Goal: Information Seeking & Learning: Learn about a topic

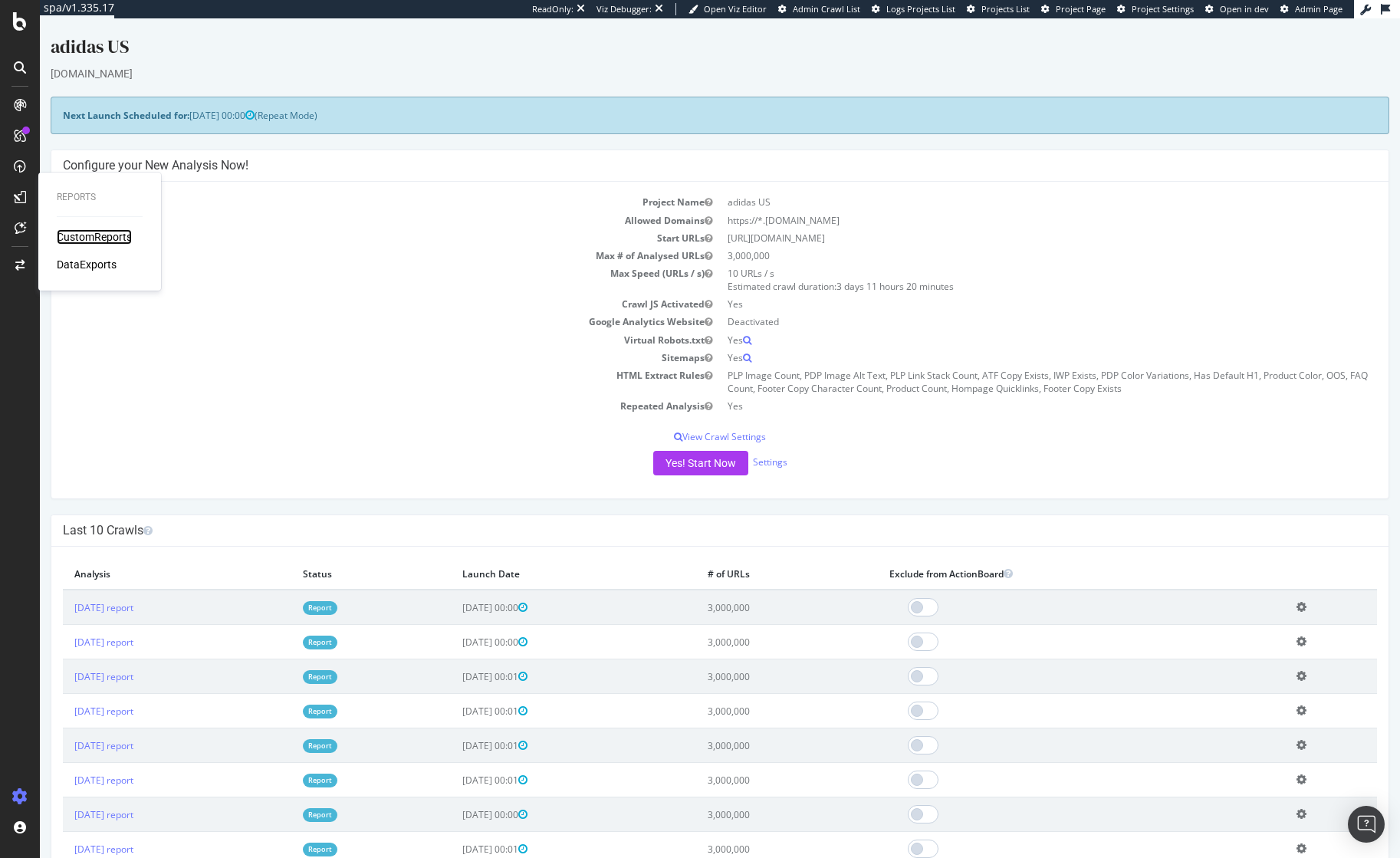
click at [93, 238] on div "CustomReports" at bounding box center [94, 237] width 75 height 16
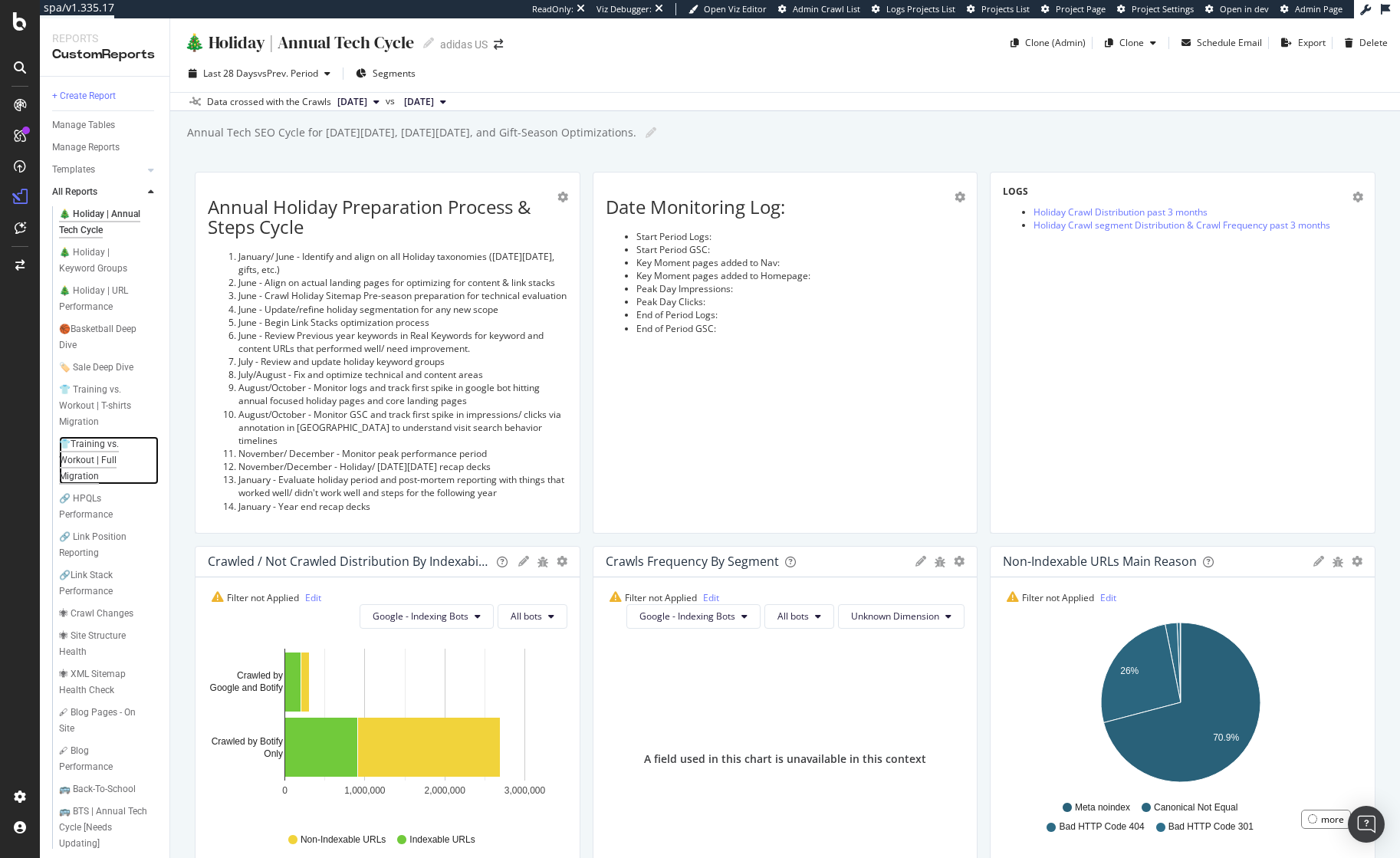
click at [66, 479] on div "👕Training vs. Workout | Full Migration" at bounding box center [104, 460] width 91 height 48
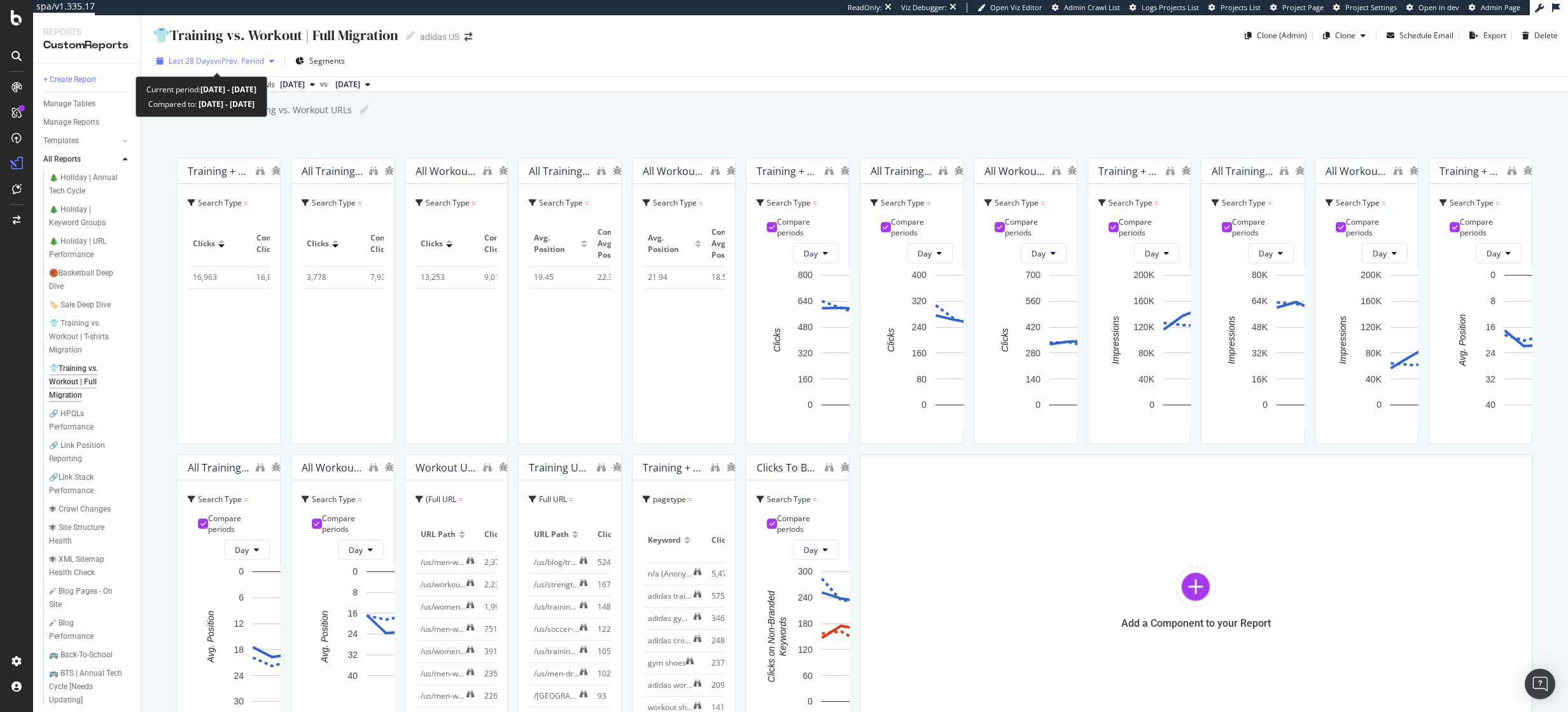
click at [195, 65] on span "Last 28 Days" at bounding box center [191, 60] width 46 height 11
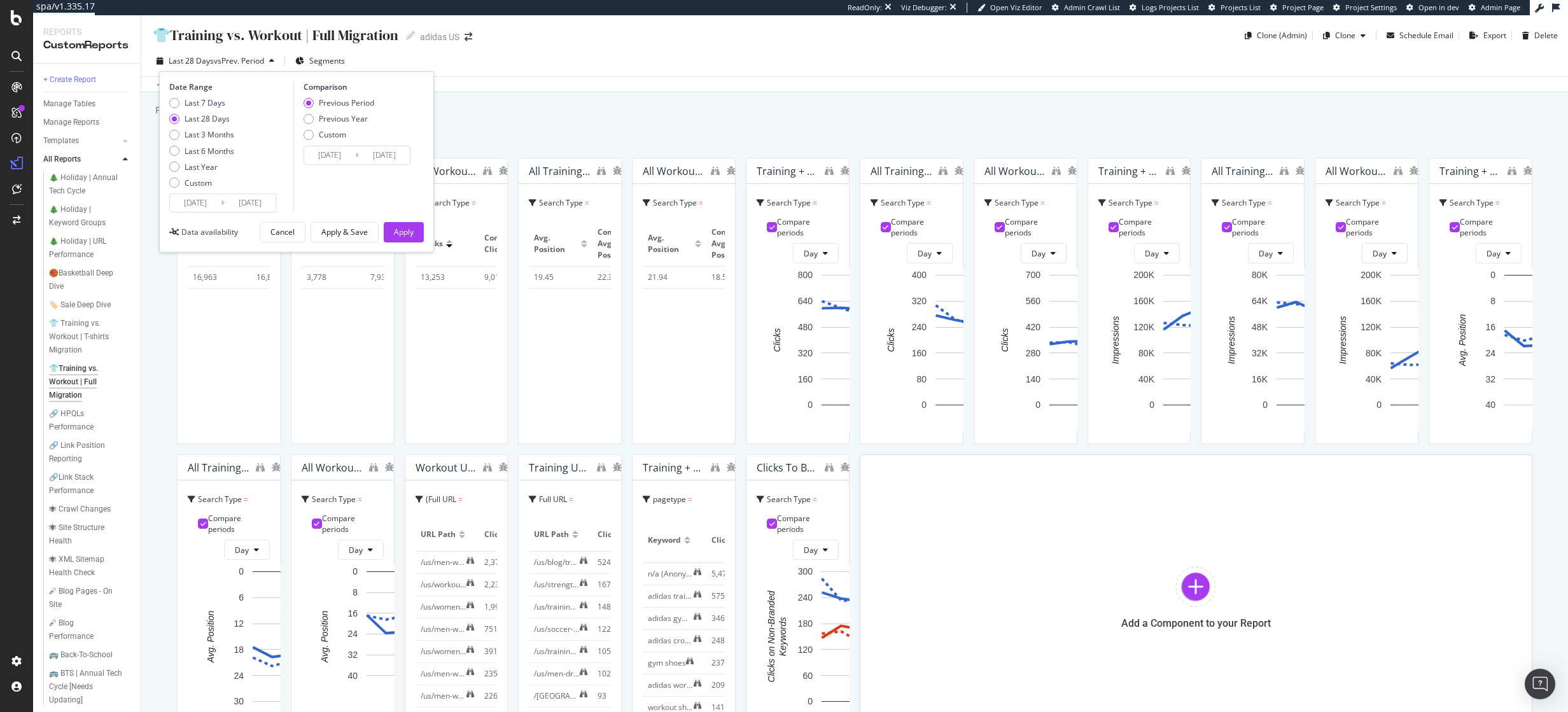
click at [704, 118] on div "Performance for All Training vs. Workout URLs Performance for All Training vs. …" at bounding box center [861, 110] width 1414 height 19
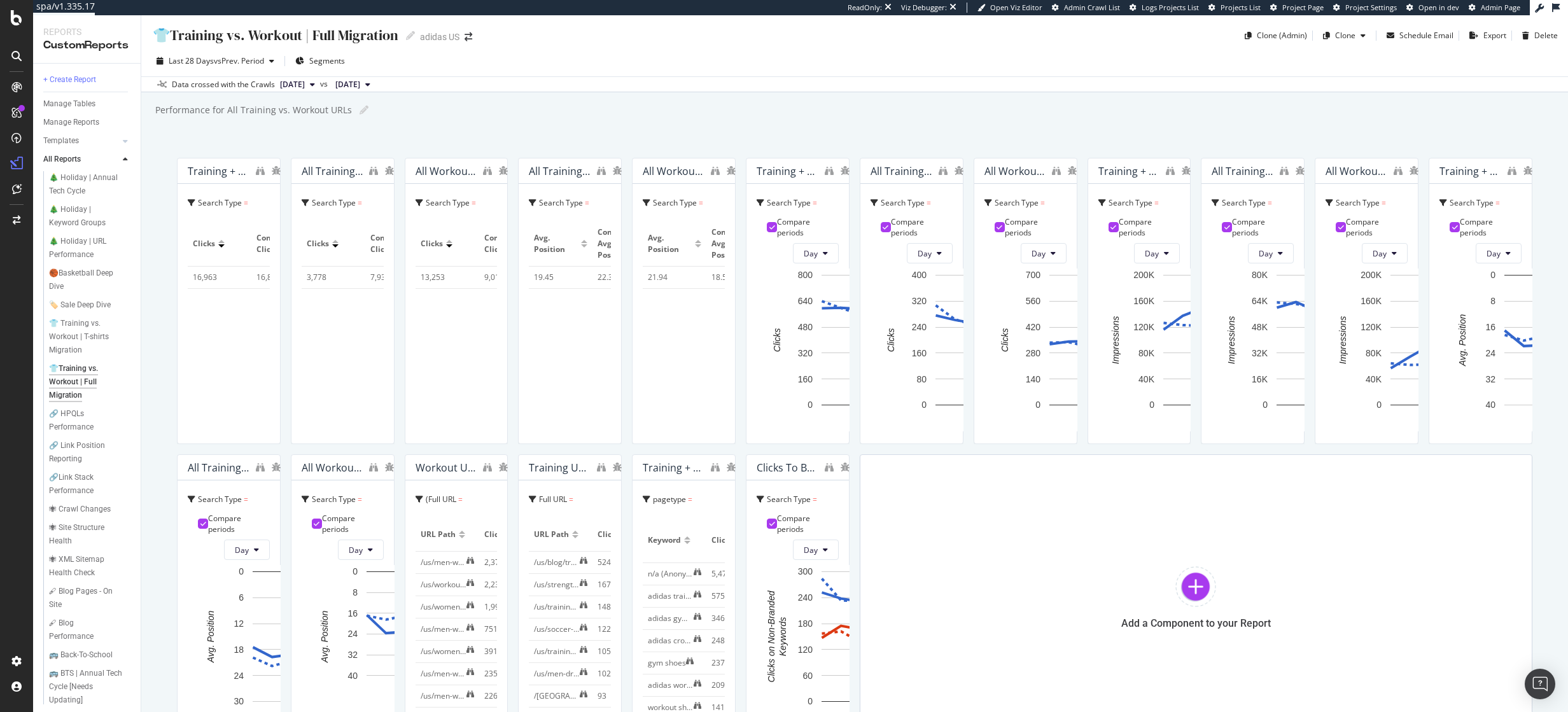
click at [568, 126] on div "👕Training vs. Workout | Full Migration 👕Training vs. Workout | Full Migration a…" at bounding box center [855, 363] width 1427 height 697
click at [606, 130] on div "👕Training vs. Workout | Full Migration 👕Training vs. Workout | Full Migration a…" at bounding box center [855, 363] width 1427 height 697
click at [243, 60] on span "vs Prev. Period" at bounding box center [239, 60] width 50 height 11
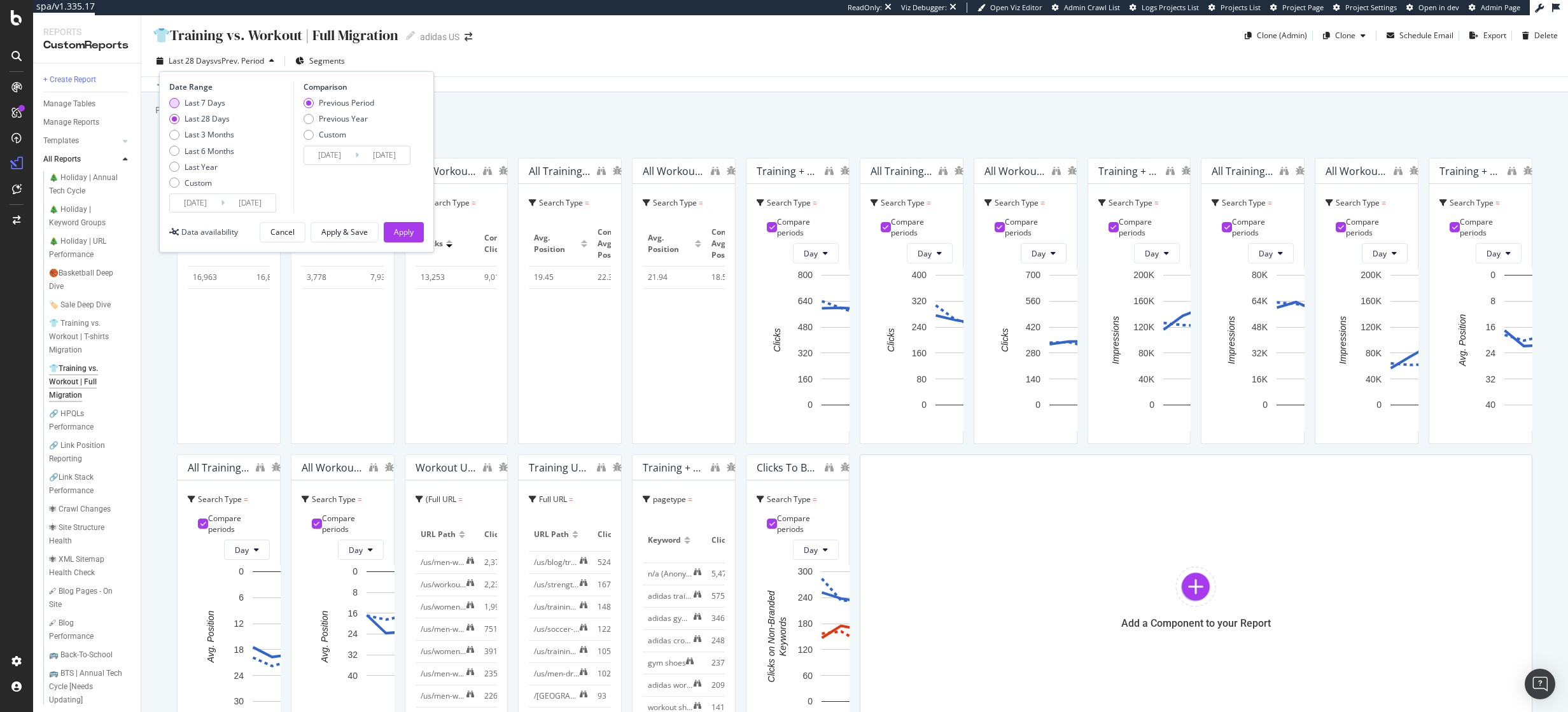
click at [219, 103] on div "Last 7 Days" at bounding box center [205, 103] width 41 height 11
type input "[DATE]"
click at [408, 235] on div "Apply" at bounding box center [404, 232] width 20 height 11
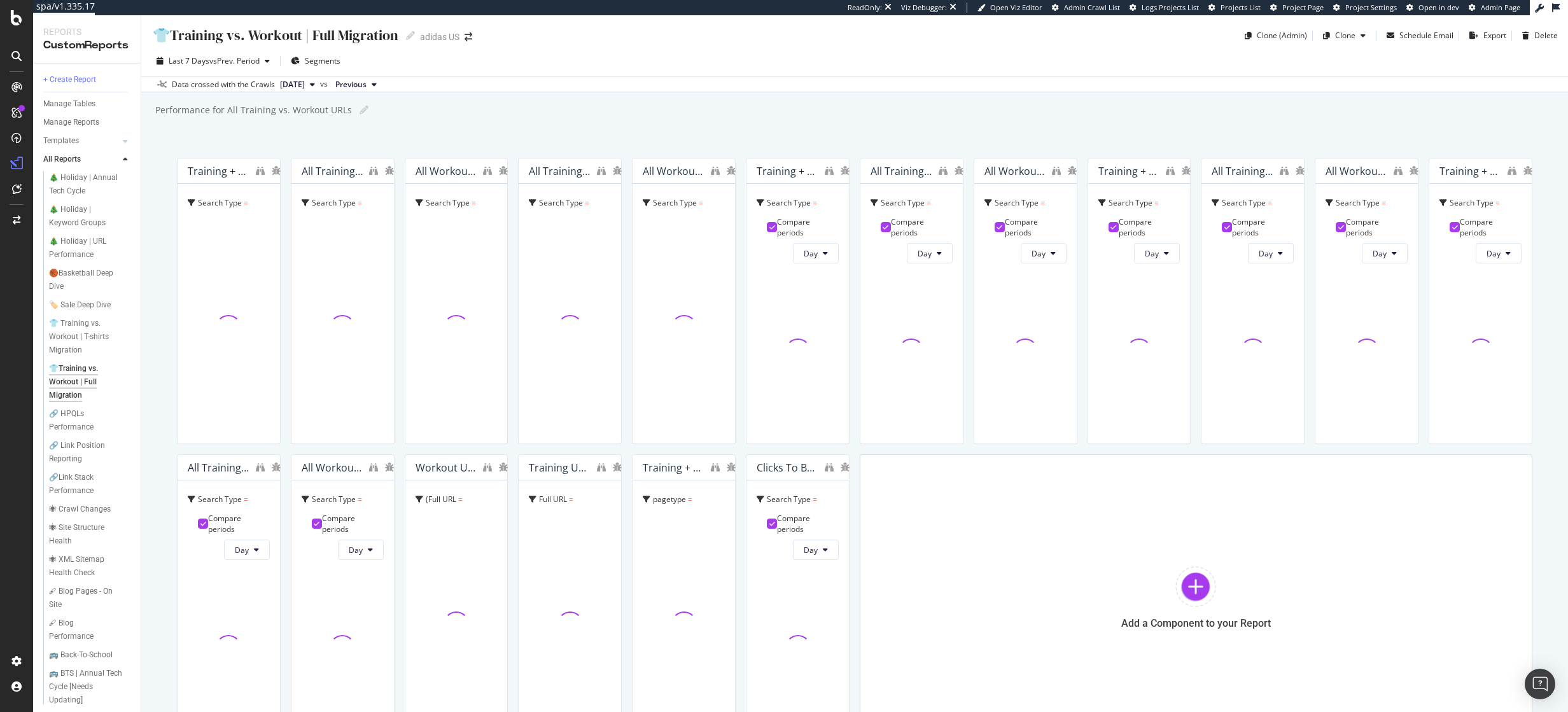
click at [795, 101] on div "Performance for All Training vs. Workout URLs Performance for All Training vs. …" at bounding box center [861, 110] width 1414 height 19
click at [801, 105] on div "Performance for All Training vs. Workout URLs Performance for All Training vs. …" at bounding box center [861, 110] width 1414 height 19
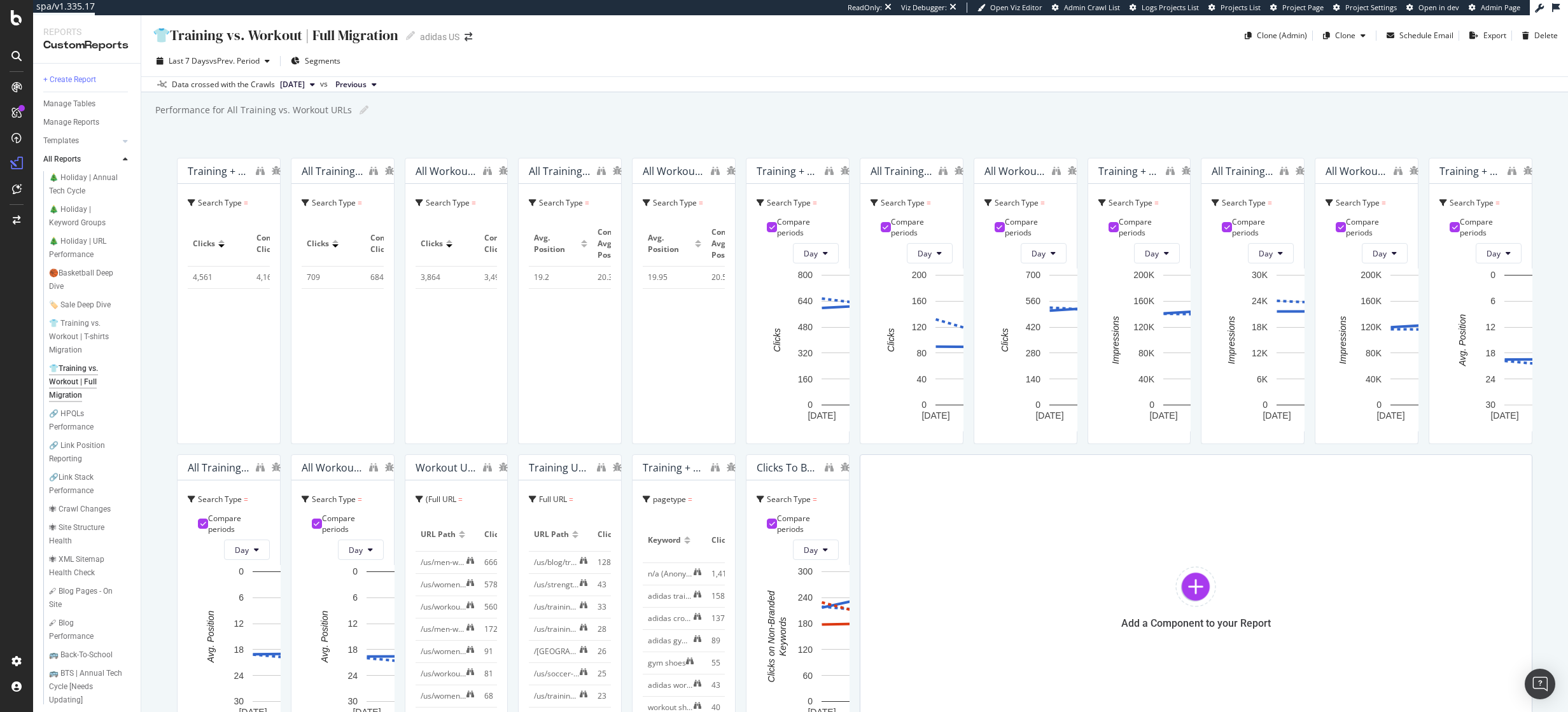
click at [801, 105] on div "Performance for All Training vs. Workout URLs Performance for All Training vs. …" at bounding box center [861, 110] width 1414 height 19
click at [809, 105] on div "Performance for All Training vs. Workout URLs Performance for All Training vs. …" at bounding box center [861, 110] width 1414 height 19
click at [535, 133] on div "👕Training vs. Workout | Full Migration 👕Training vs. Workout | Full Migration a…" at bounding box center [855, 363] width 1427 height 697
click at [265, 171] on icon "binoculars" at bounding box center [260, 171] width 9 height 9
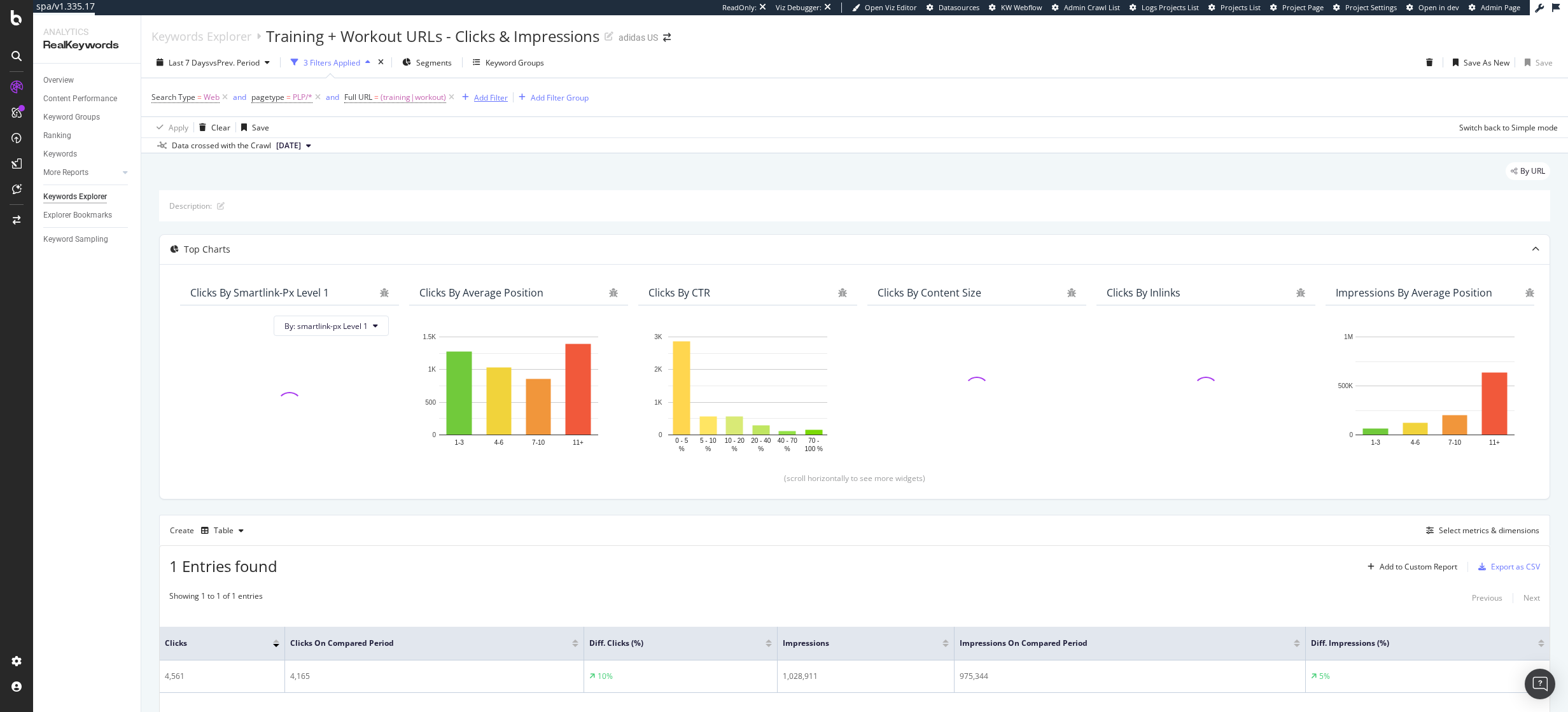
click at [474, 99] on div "button" at bounding box center [465, 97] width 17 height 7
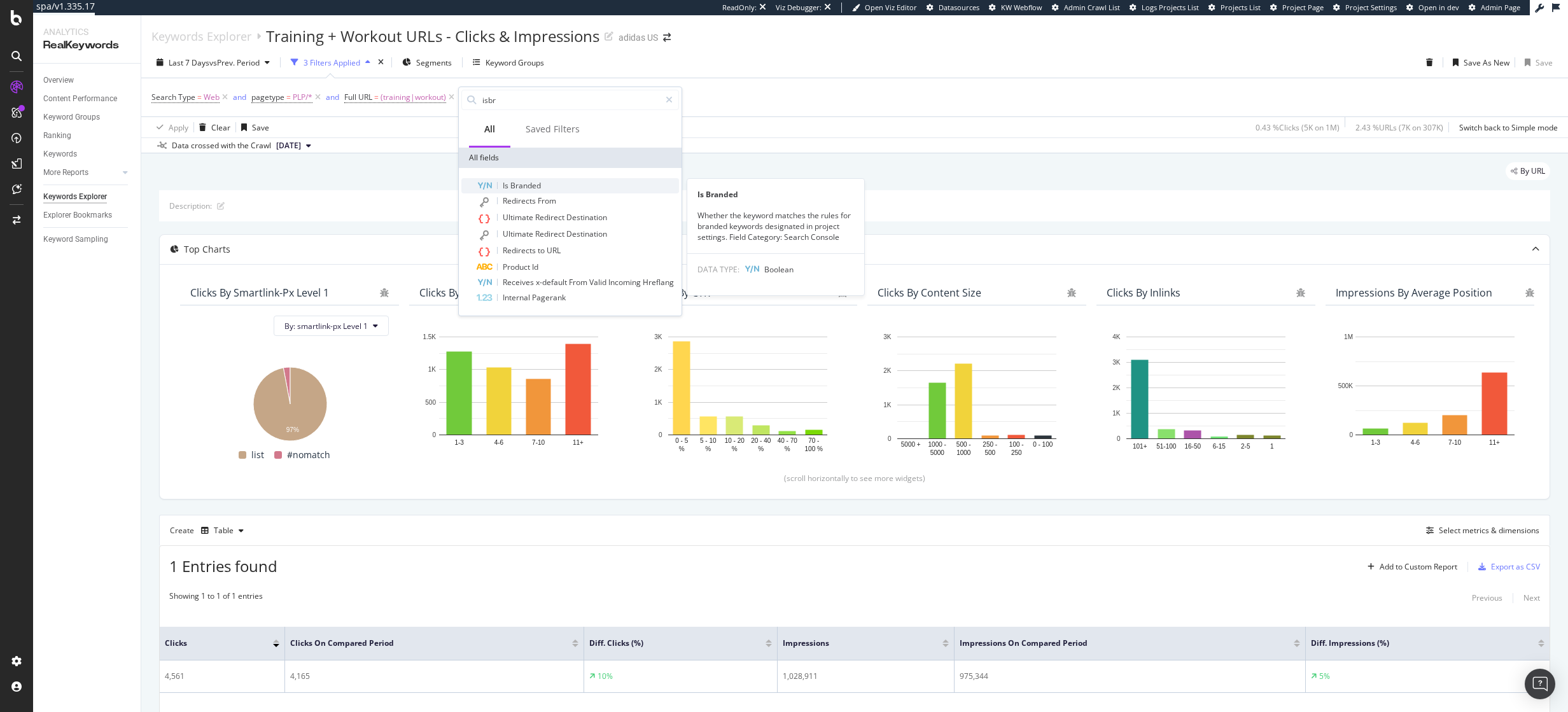
type input "isbr"
click at [611, 188] on div "Is Branded" at bounding box center [578, 185] width 202 height 15
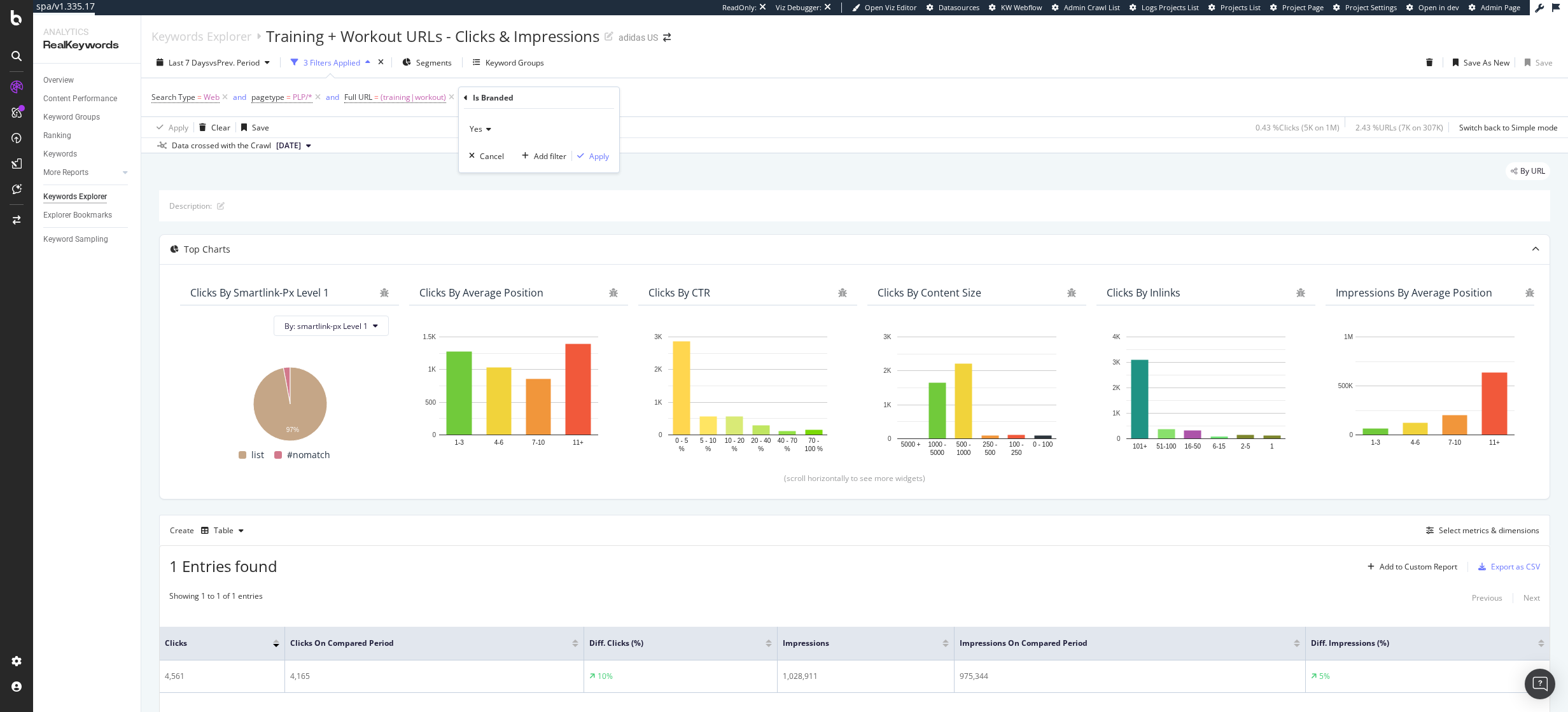
click at [482, 128] on icon at bounding box center [486, 129] width 9 height 7
click at [481, 172] on span "No" at bounding box center [480, 172] width 10 height 11
click at [589, 159] on div "Apply" at bounding box center [599, 156] width 20 height 11
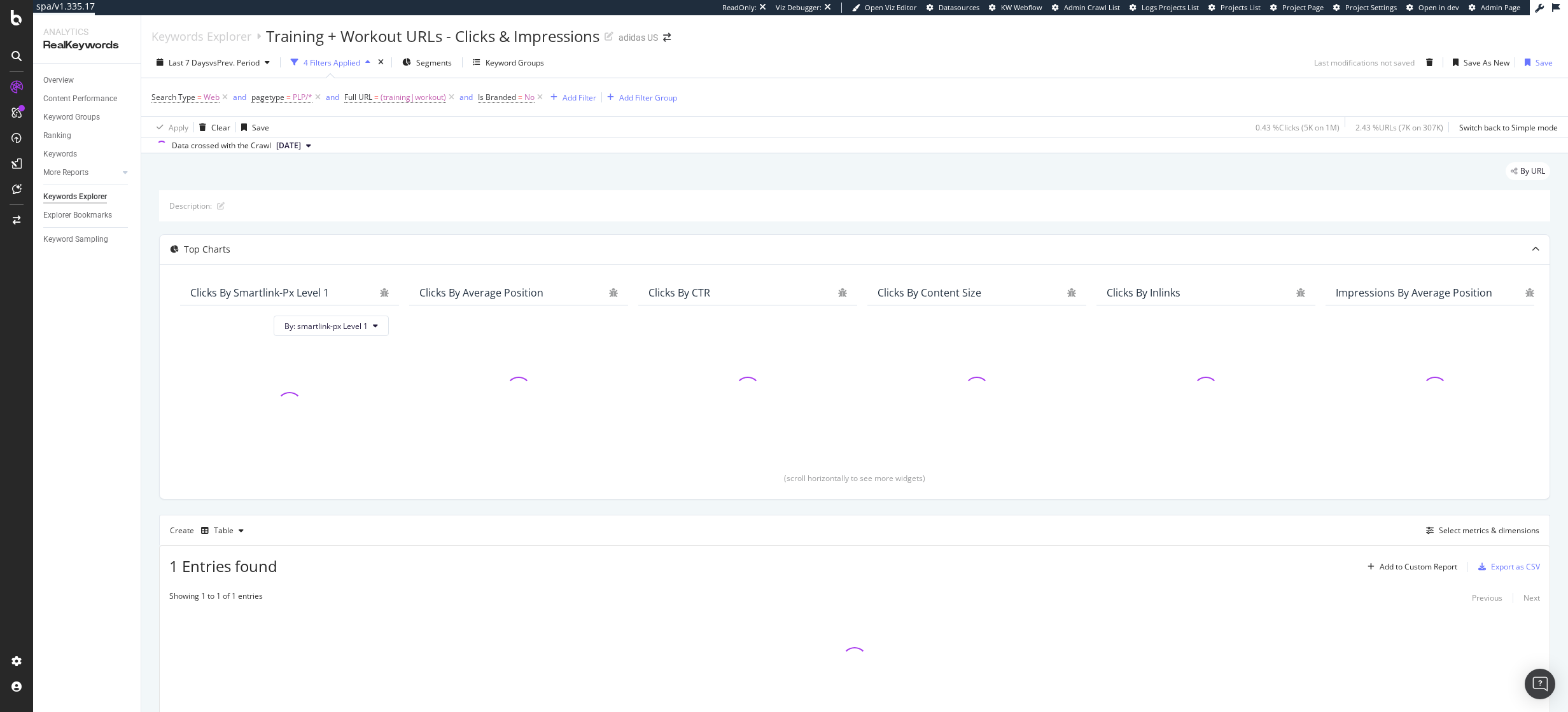
click at [626, 173] on div "By URL" at bounding box center [855, 176] width 1391 height 28
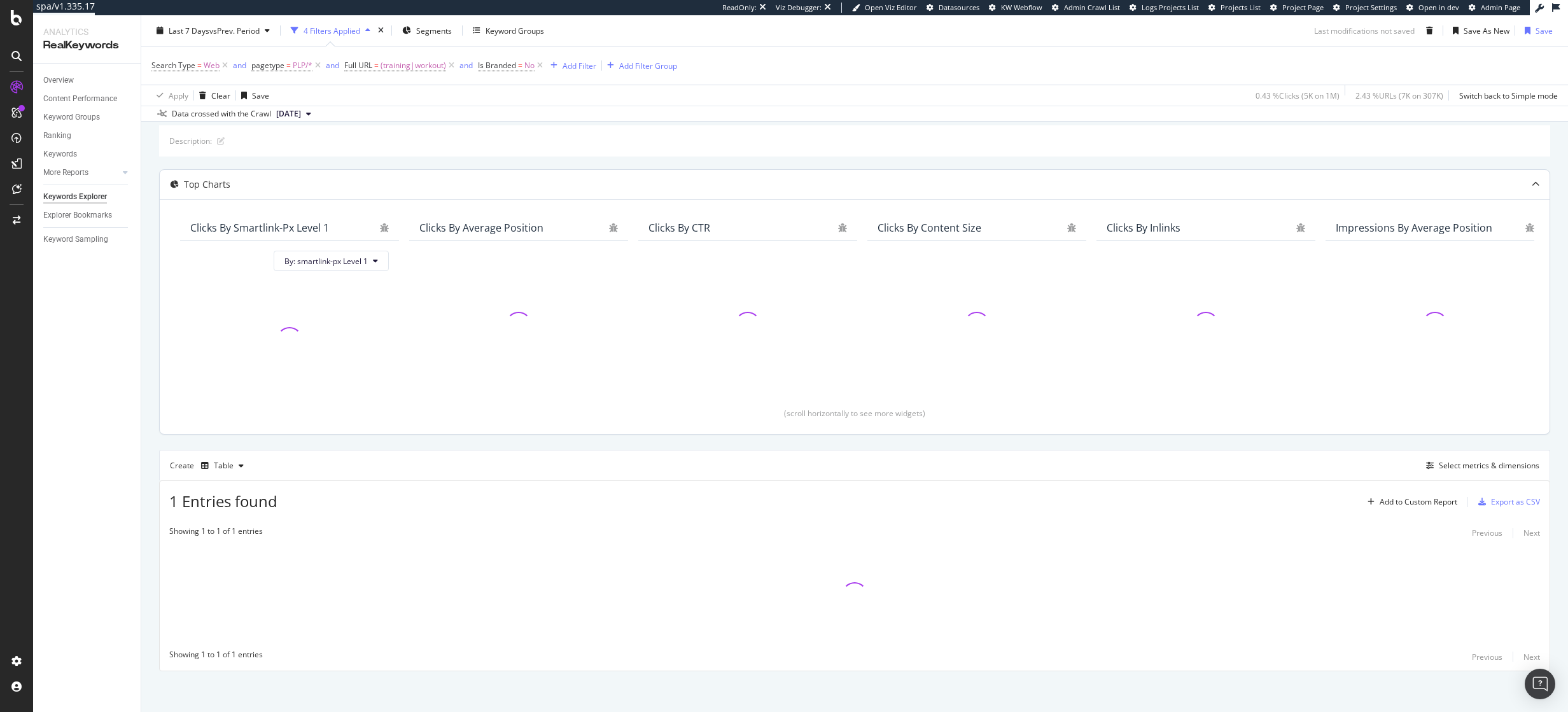
scroll to position [69, 0]
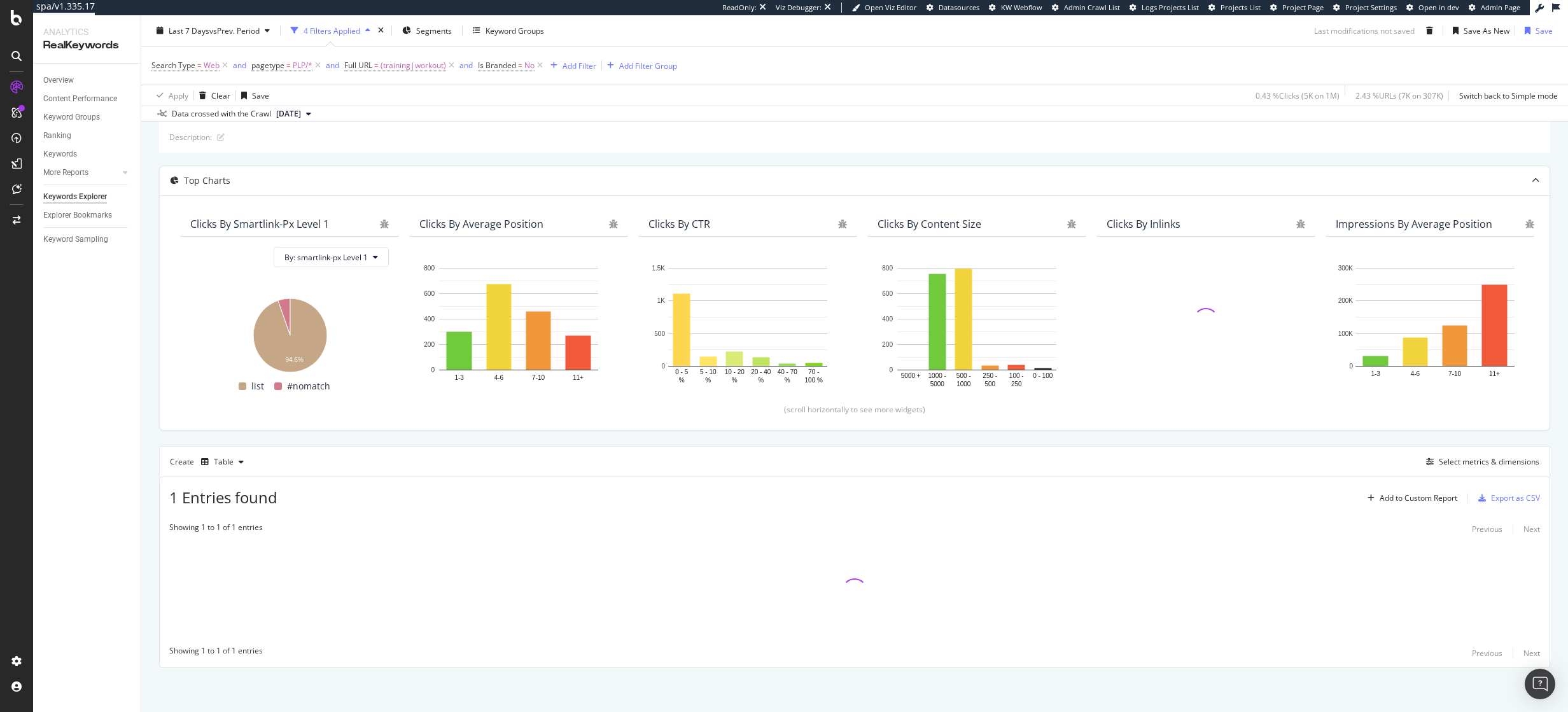
click at [152, 422] on div "By URL Description: Top Charts Clicks By smartlink-px Level 1 By: smartlink-px …" at bounding box center [855, 399] width 1427 height 628
